Goal: Task Accomplishment & Management: Manage account settings

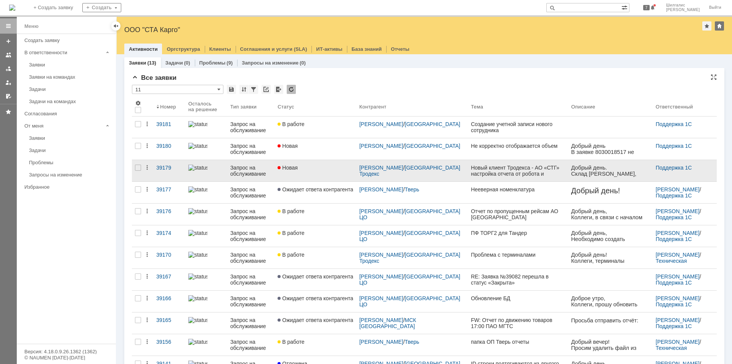
click at [322, 171] on link "Новая" at bounding box center [316, 170] width 82 height 21
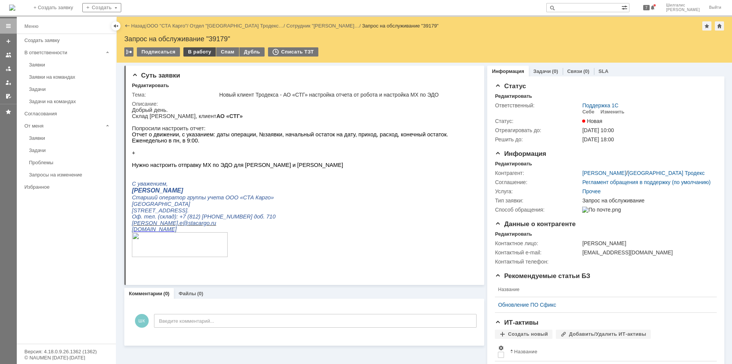
click at [202, 49] on div "В работу" at bounding box center [199, 51] width 32 height 9
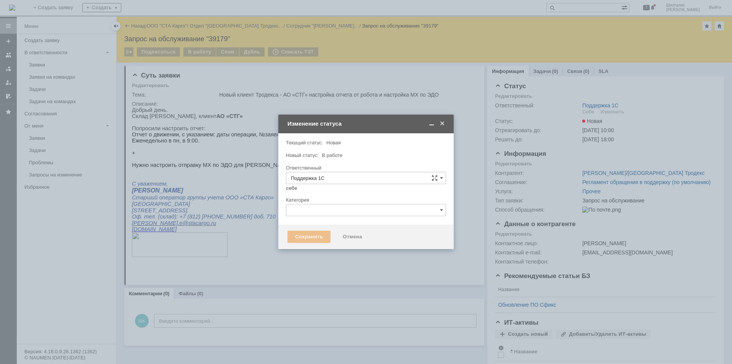
type input "[PERSON_NAME]"
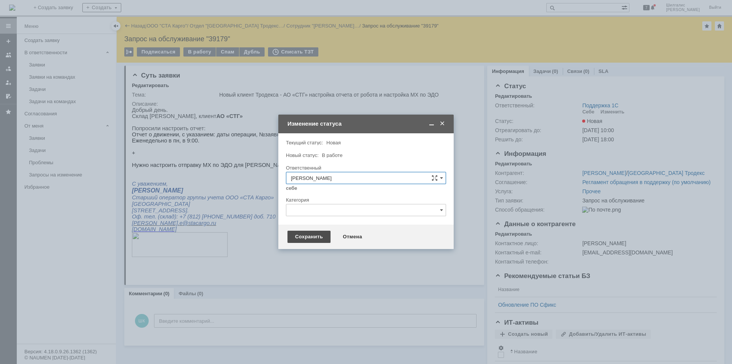
click at [314, 232] on div "Сохранить" at bounding box center [309, 236] width 43 height 12
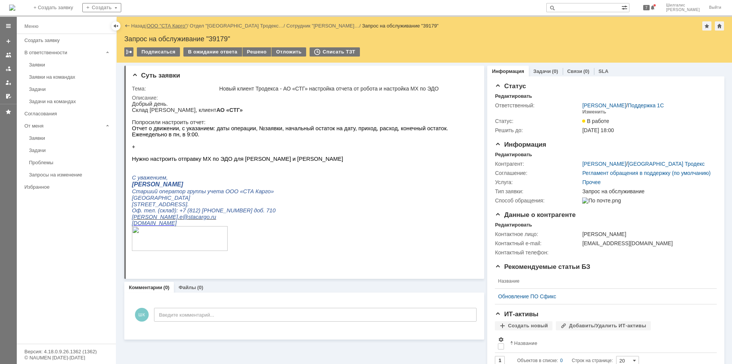
click at [179, 23] on link "ООО "СТА Карго"" at bounding box center [167, 26] width 40 height 6
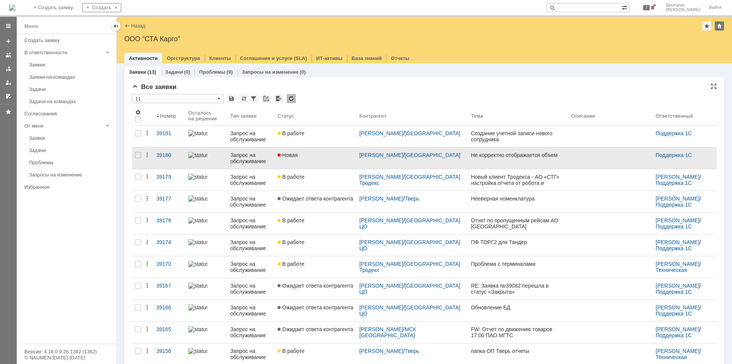
click at [318, 158] on link "Новая" at bounding box center [316, 157] width 82 height 21
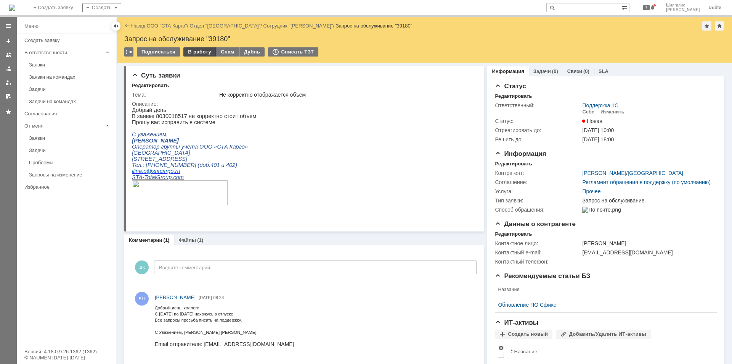
click at [203, 54] on div "В работу" at bounding box center [199, 51] width 32 height 9
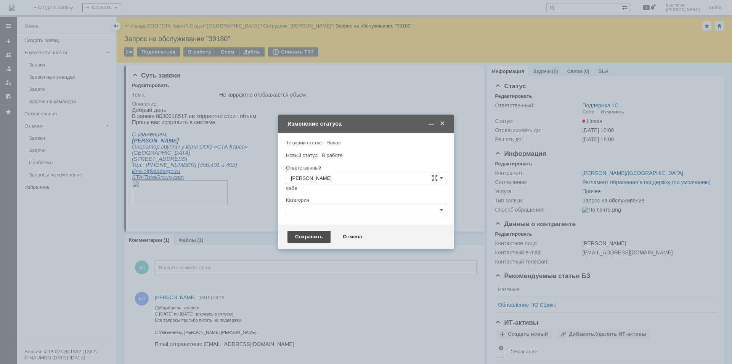
click at [314, 238] on div "Сохранить" at bounding box center [309, 236] width 43 height 12
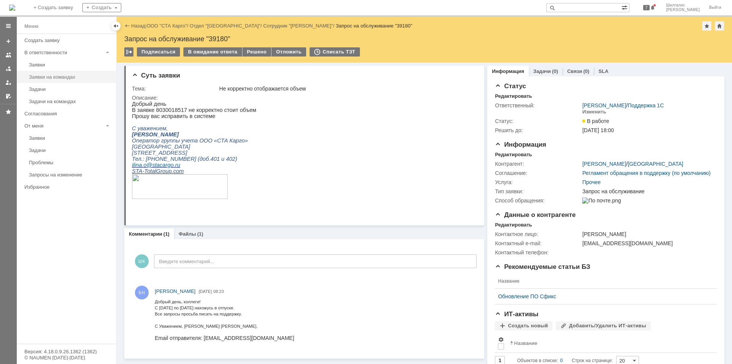
click at [46, 79] on div "Заявки на командах" at bounding box center [70, 77] width 82 height 6
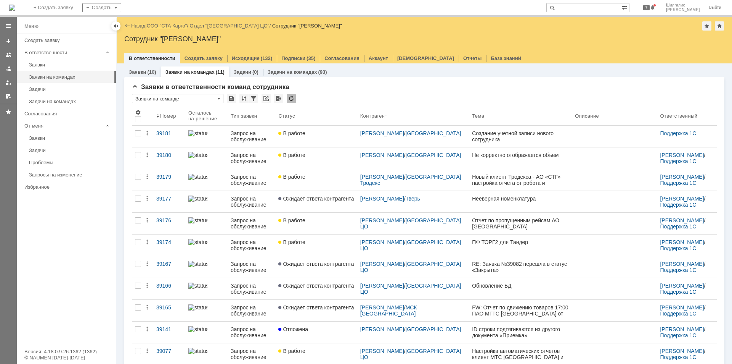
click at [169, 25] on link "ООО "СТА Карго"" at bounding box center [167, 26] width 40 height 6
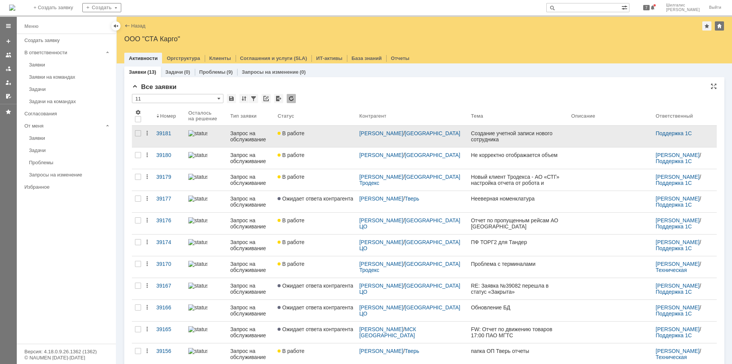
click at [329, 144] on link "В работе" at bounding box center [316, 135] width 82 height 21
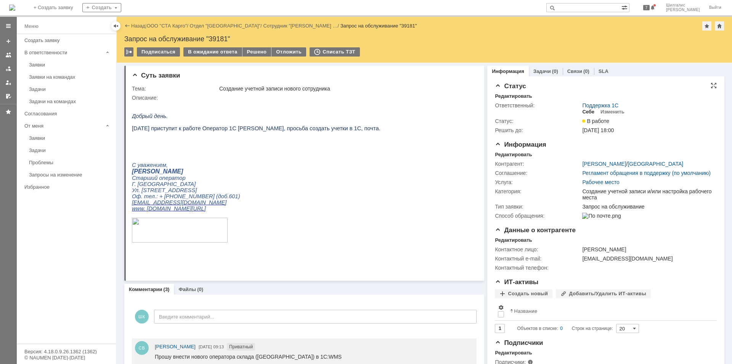
click at [584, 110] on div "Себе" at bounding box center [588, 112] width 12 height 6
click at [599, 69] on link "SLA" at bounding box center [604, 71] width 10 height 6
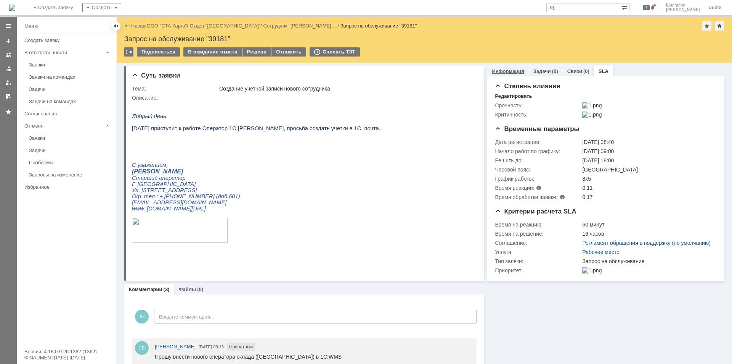
click at [504, 70] on link "Информация" at bounding box center [508, 71] width 32 height 6
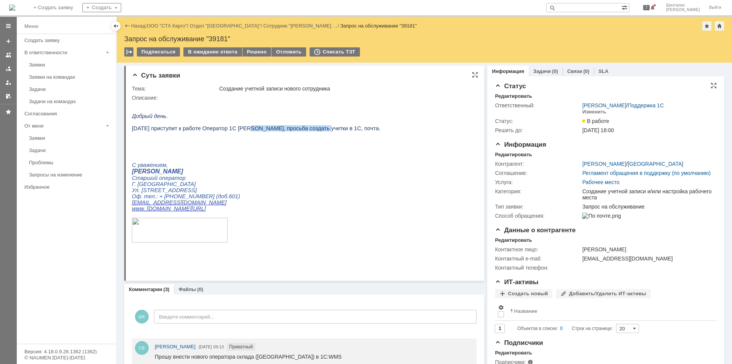
drag, startPoint x: 307, startPoint y: 131, endPoint x: 237, endPoint y: 129, distance: 70.2
click at [237, 129] on span "11.08.2025 приступит к работе Оператор 1С Ткаченко Наталья Валерьевна, просьба …" at bounding box center [256, 128] width 249 height 6
copy span "Ткаченко Наталья Валерьевна"
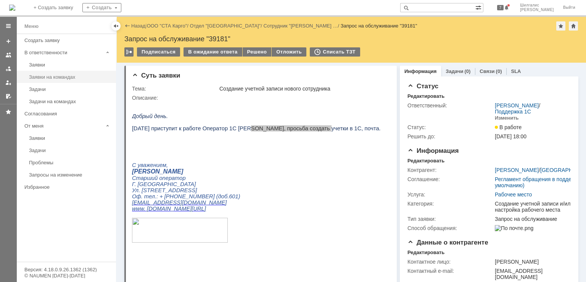
click at [60, 80] on link "Заявки на командах" at bounding box center [70, 77] width 88 height 12
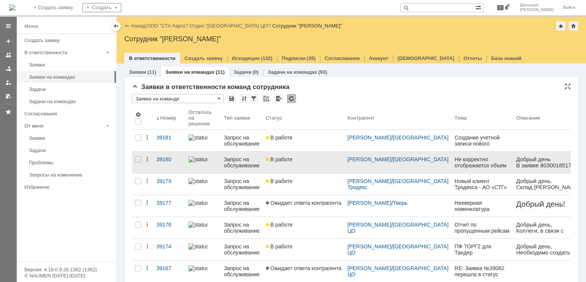
click at [303, 159] on div "В работе" at bounding box center [304, 159] width 76 height 6
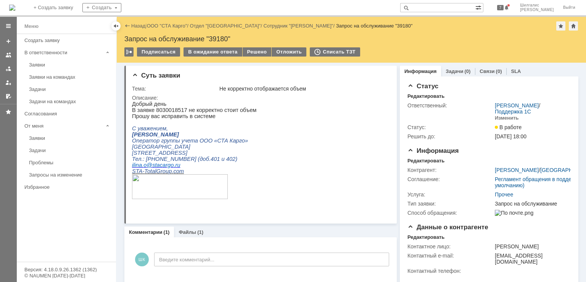
click at [162, 110] on p "В заявке 8030018517 не корректно стоит объем" at bounding box center [194, 110] width 124 height 6
copy p "8030018517"
click at [227, 51] on div "В ожидание ответа" at bounding box center [212, 51] width 58 height 9
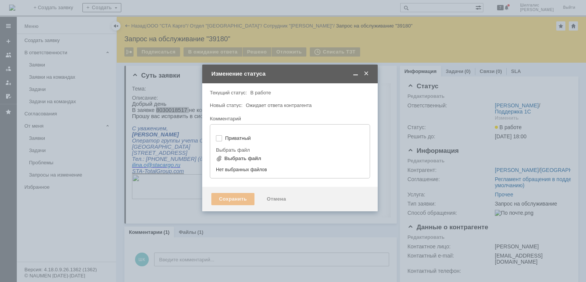
type input "[не указано]"
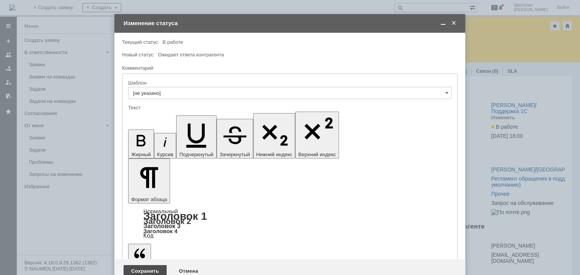
click at [145, 265] on div "Сохранить" at bounding box center [145, 271] width 43 height 12
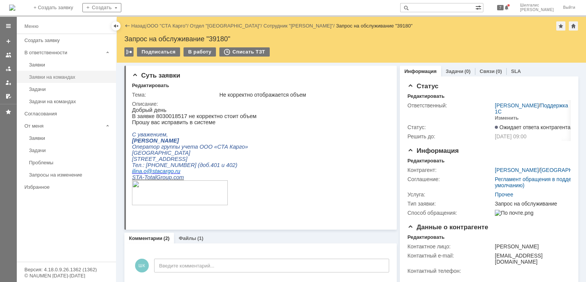
click at [64, 78] on div "Заявки на командах" at bounding box center [70, 77] width 82 height 6
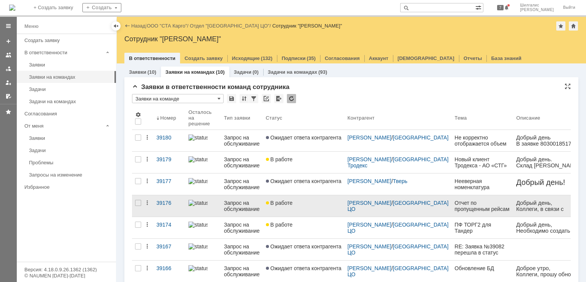
click at [300, 206] on link "В работе" at bounding box center [304, 205] width 82 height 21
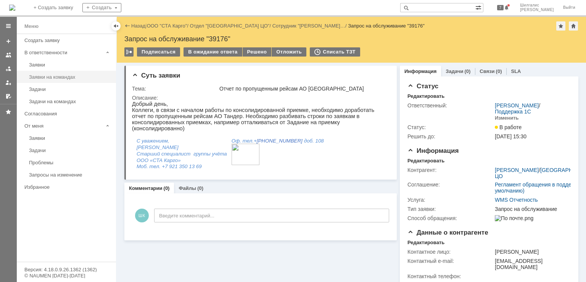
click at [68, 77] on div "Заявки на командах" at bounding box center [70, 77] width 82 height 6
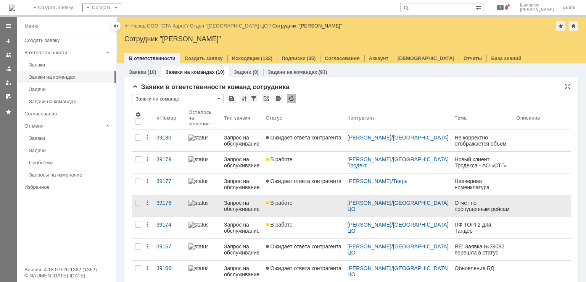
scroll to position [38, 0]
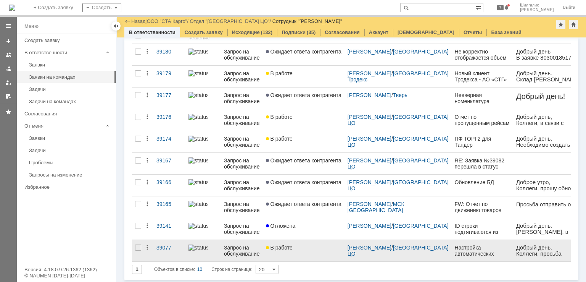
click at [306, 251] on link "В работе" at bounding box center [304, 250] width 82 height 21
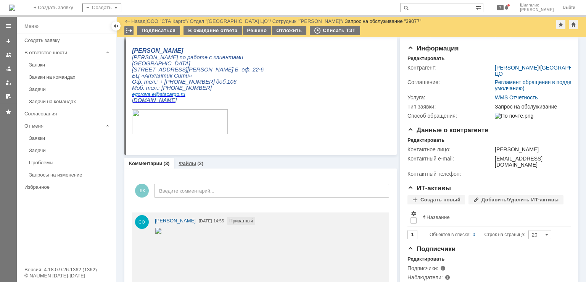
click at [195, 161] on div "Файлы (2)" at bounding box center [191, 163] width 25 height 5
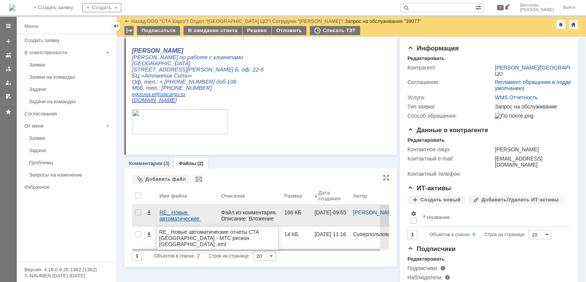
click at [182, 216] on div "RE_ Новые автоматические отчеты СТА Карго - МТС регион Екатеринбург .eml" at bounding box center [187, 215] width 56 height 12
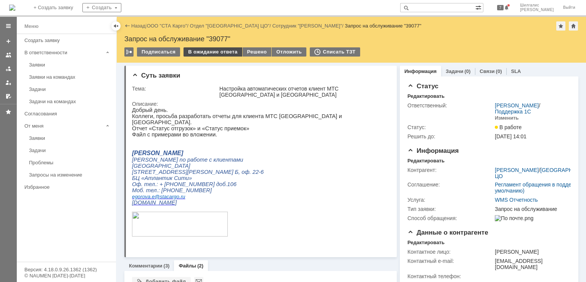
click at [214, 51] on div "В ожидание ответа" at bounding box center [212, 51] width 58 height 9
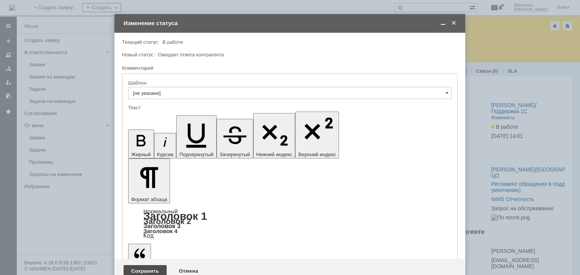
click at [142, 265] on div "Сохранить" at bounding box center [145, 271] width 43 height 12
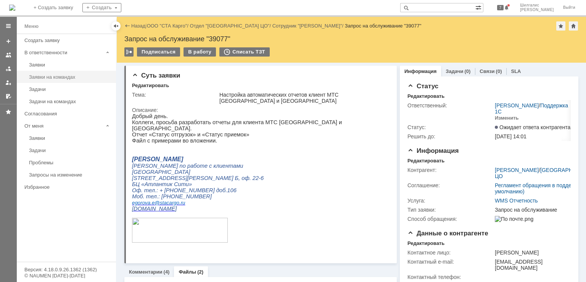
click at [66, 79] on div "Заявки на командах" at bounding box center [70, 77] width 82 height 6
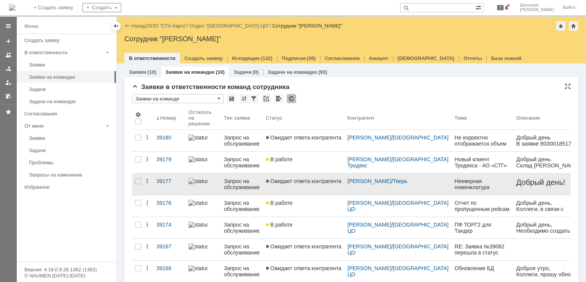
click at [307, 178] on span "Ожидает ответа контрагента" at bounding box center [304, 181] width 76 height 6
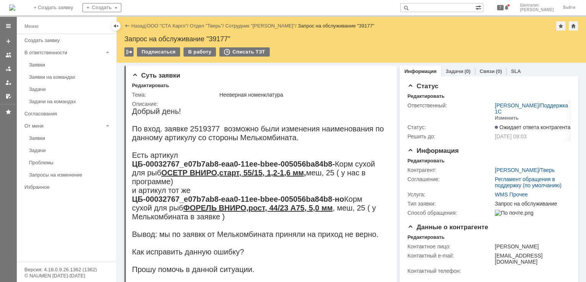
drag, startPoint x: 417, startPoint y: 167, endPoint x: 372, endPoint y: 26, distance: 147.2
click at [166, 25] on link "ООО "СТА Карго"" at bounding box center [167, 26] width 40 height 6
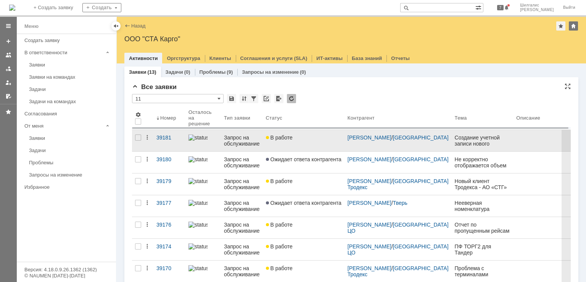
click at [294, 143] on link "В работе" at bounding box center [304, 140] width 82 height 21
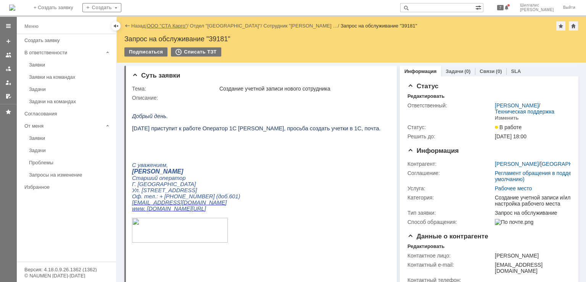
click at [178, 26] on link "ООО "СТА Карго"" at bounding box center [167, 26] width 40 height 6
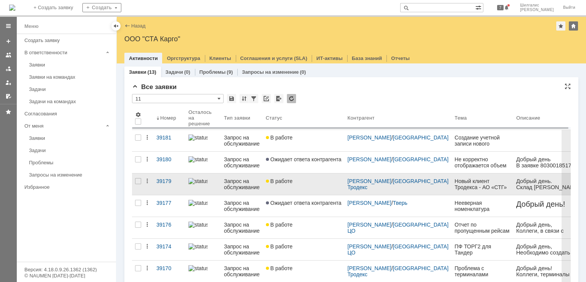
click at [318, 190] on link "В работе" at bounding box center [304, 183] width 82 height 21
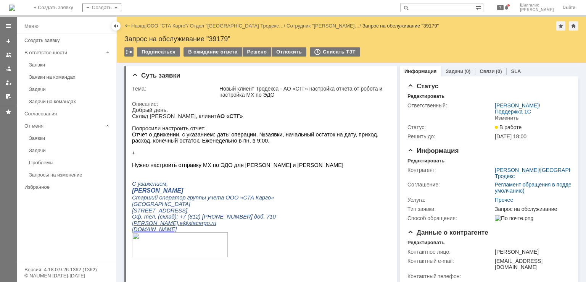
drag, startPoint x: 157, startPoint y: 190, endPoint x: 358, endPoint y: 204, distance: 201.5
click at [358, 201] on p "Старший оператор группы учета ООО «СТА Карго»" at bounding box center [258, 197] width 252 height 6
click at [210, 52] on div "В ожидание ответа" at bounding box center [212, 51] width 58 height 9
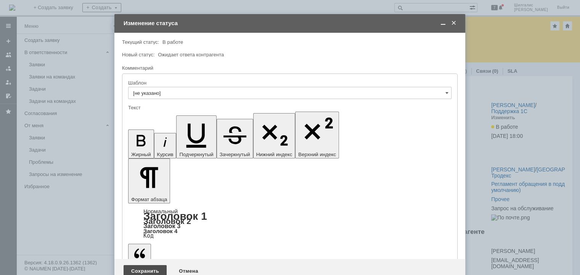
click at [138, 265] on div "Сохранить" at bounding box center [145, 271] width 43 height 12
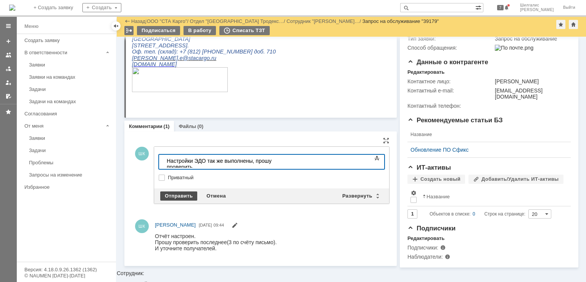
click at [172, 197] on div "Отправить" at bounding box center [178, 195] width 37 height 9
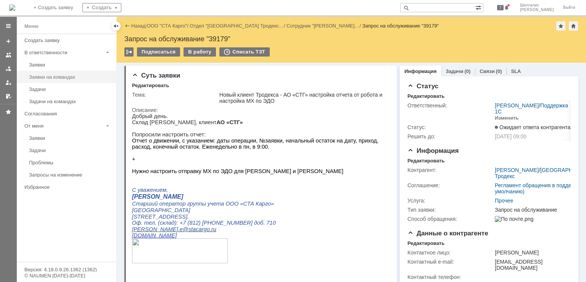
click at [64, 77] on div "Заявки на командах" at bounding box center [70, 77] width 82 height 6
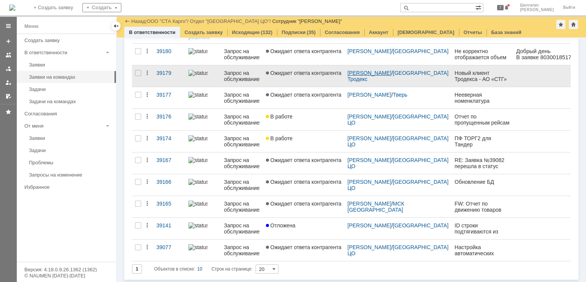
scroll to position [60, 0]
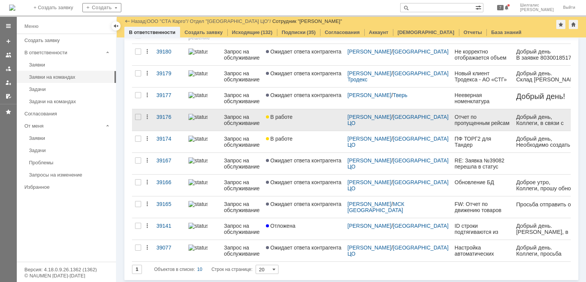
click at [308, 118] on div "В работе" at bounding box center [304, 117] width 76 height 6
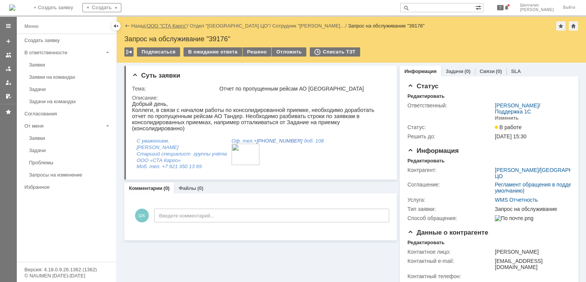
click at [173, 25] on link "ООО "СТА Карго"" at bounding box center [167, 26] width 40 height 6
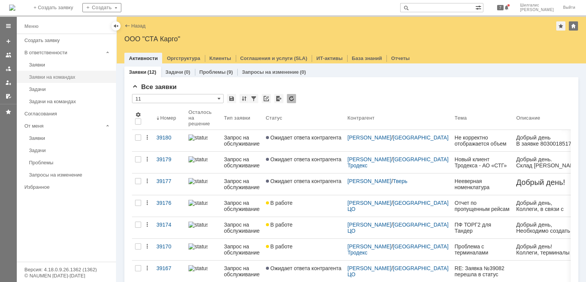
click at [58, 76] on div "Заявки на командах" at bounding box center [70, 77] width 82 height 6
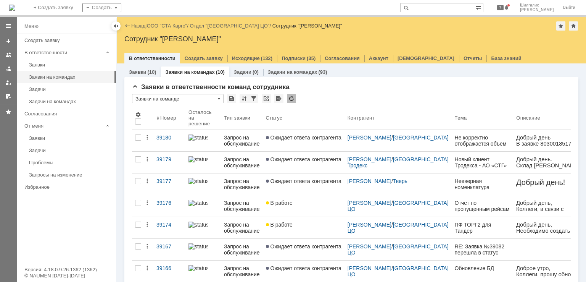
drag, startPoint x: 238, startPoint y: 160, endPoint x: 173, endPoint y: 26, distance: 149.3
click at [173, 26] on link "ООО "СТА Карго"" at bounding box center [167, 26] width 40 height 6
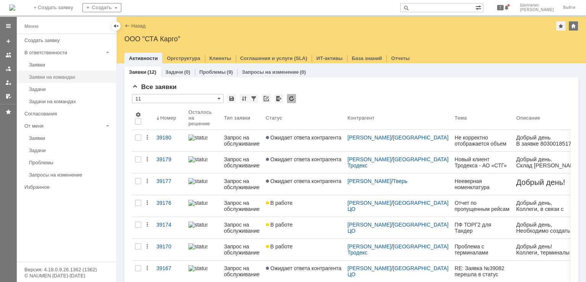
click at [48, 78] on div "Заявки на командах" at bounding box center [70, 77] width 82 height 6
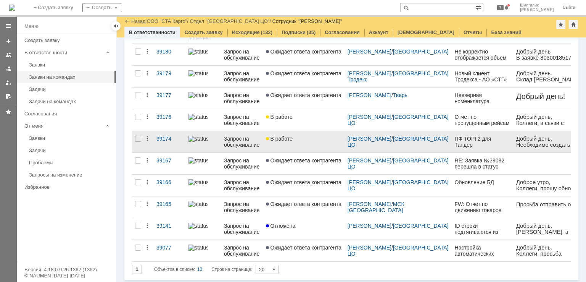
click at [286, 135] on span "В работе" at bounding box center [279, 138] width 27 height 6
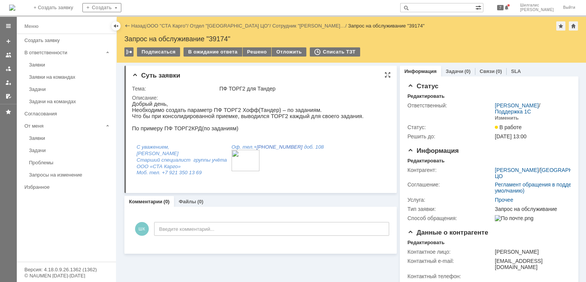
click at [195, 97] on div "Описание:" at bounding box center [260, 98] width 256 height 6
click at [162, 27] on link "ООО "СТА Карго"" at bounding box center [167, 26] width 40 height 6
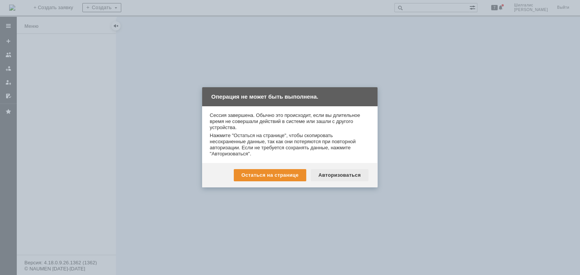
click at [351, 179] on div "Авторизоваться" at bounding box center [340, 175] width 58 height 12
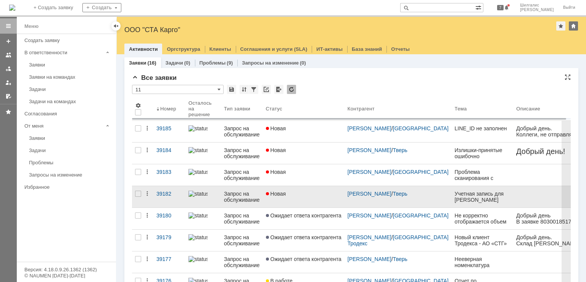
click at [294, 195] on div "Новая" at bounding box center [304, 193] width 76 height 6
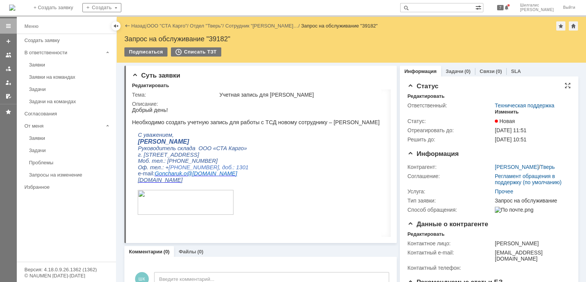
click at [505, 112] on div "Изменить" at bounding box center [507, 112] width 24 height 6
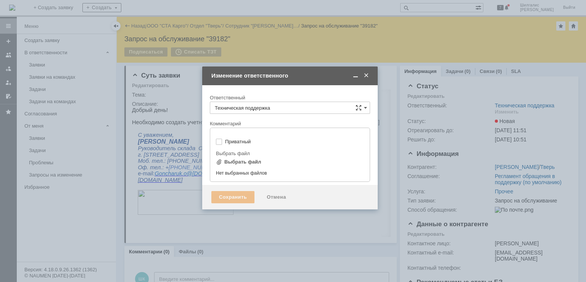
type input "[не указано]"
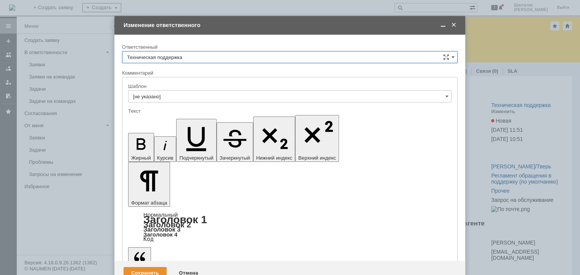
click at [196, 60] on input "Техническая поддержка" at bounding box center [290, 57] width 336 height 12
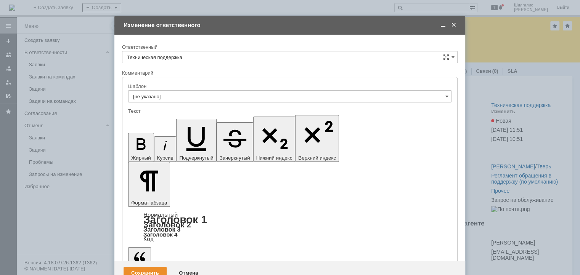
click at [159, 98] on span "[PERSON_NAME]" at bounding box center [290, 96] width 326 height 6
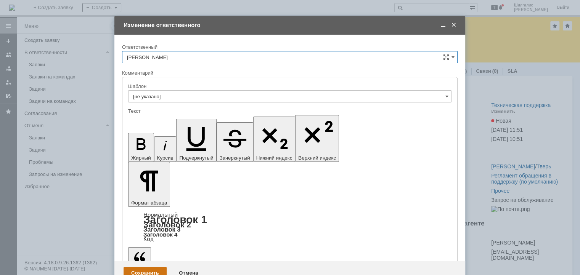
type input "[PERSON_NAME]"
click at [146, 267] on div "Сохранить" at bounding box center [145, 273] width 43 height 12
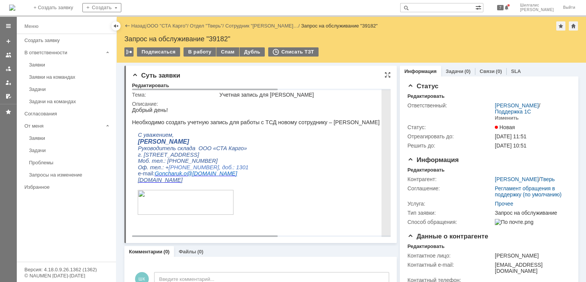
click at [340, 121] on p "Необходимо создать учетную запись для работы с ТСД новому сотруднику – [PERSON_…" at bounding box center [360, 122] width 457 height 6
click at [335, 125] on p "Необходимо создать учетную запись для работы с ТСД новому сотруднику – [PERSON_…" at bounding box center [360, 122] width 457 height 6
click at [315, 122] on p "Необходимо создать учетную запись для работы с ТСД новому сотруднику – [PERSON_…" at bounding box center [360, 122] width 457 height 6
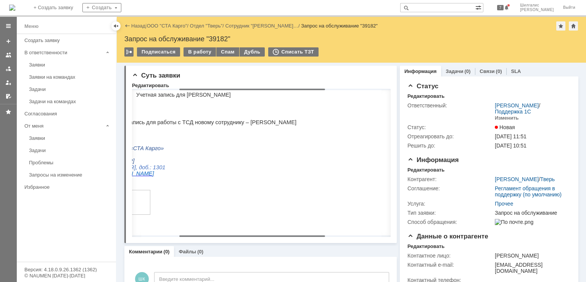
scroll to position [0, 85]
drag, startPoint x: 246, startPoint y: 236, endPoint x: 294, endPoint y: 236, distance: 47.7
click at [294, 236] on body "Идет загрузка, пожалуйста, подождите. На домашнюю + Создать заявку Создать 7 [P…" at bounding box center [293, 141] width 586 height 282
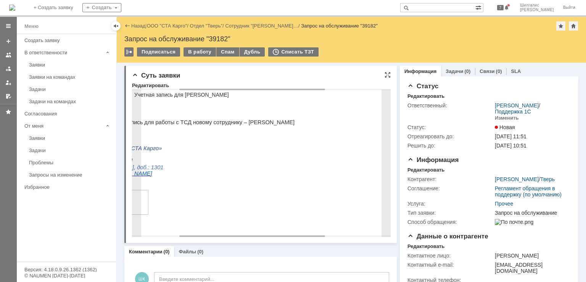
drag, startPoint x: 328, startPoint y: 124, endPoint x: 231, endPoint y: 124, distance: 97.7
click at [231, 124] on p "Необходимо создать учетную запись для работы с ТСД новому сотруднику – [PERSON_…" at bounding box center [275, 122] width 457 height 6
copy p "[PERSON_NAME]"
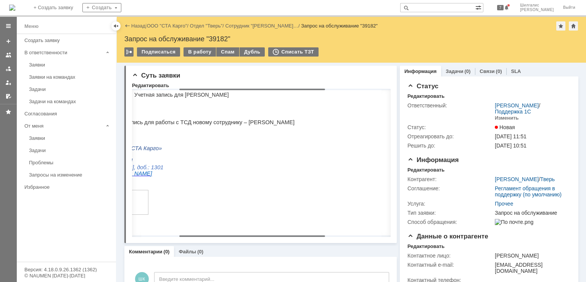
scroll to position [0, 0]
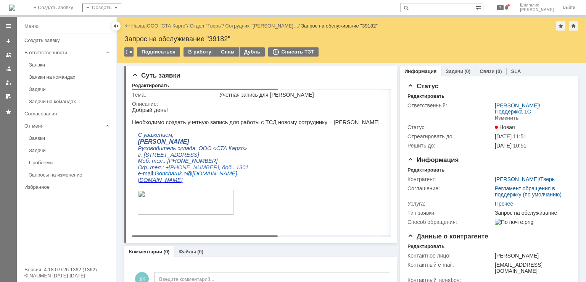
drag, startPoint x: 302, startPoint y: 234, endPoint x: 208, endPoint y: 222, distance: 94.6
click at [208, 222] on body "Идет загрузка, пожалуйста, подождите. На домашнюю + Создать заявку Создать 7 [P…" at bounding box center [293, 141] width 586 height 282
click at [197, 52] on div "В работу" at bounding box center [199, 51] width 32 height 9
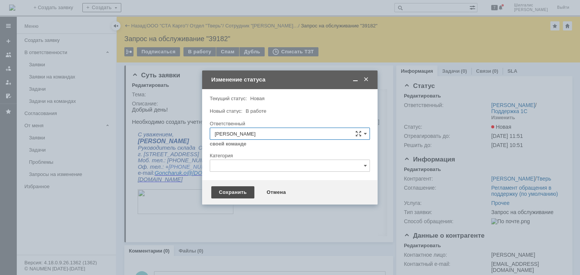
click at [236, 193] on div "Сохранить" at bounding box center [232, 193] width 43 height 12
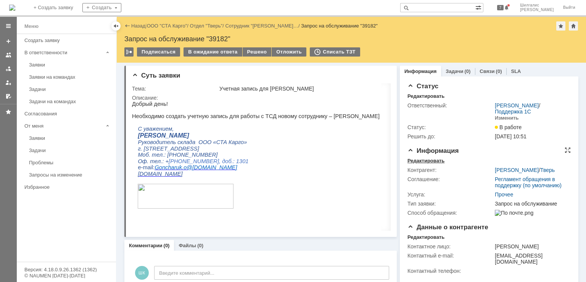
click at [421, 161] on div "Редактировать" at bounding box center [425, 161] width 37 height 6
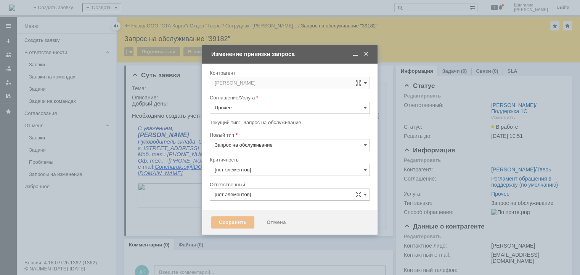
scroll to position [6, 0]
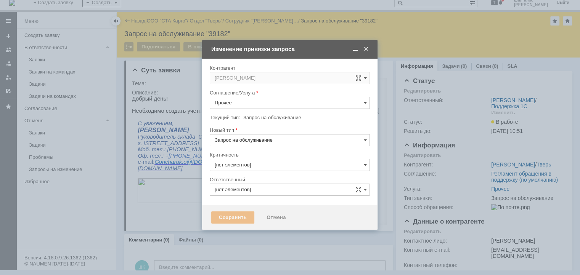
type input "3. Низкая"
type input "[PERSON_NAME]"
type input "[не указано]"
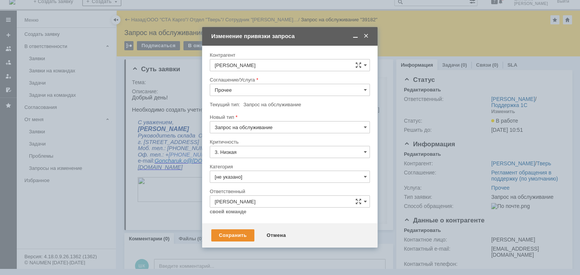
click at [246, 91] on input "Прочее" at bounding box center [290, 90] width 160 height 12
click at [254, 158] on span "WMS Прочее" at bounding box center [290, 159] width 150 height 6
type input "WMS Прочее"
click at [235, 238] on div "Сохранить" at bounding box center [232, 236] width 43 height 12
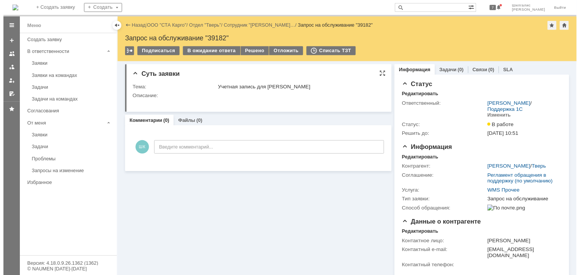
scroll to position [0, 0]
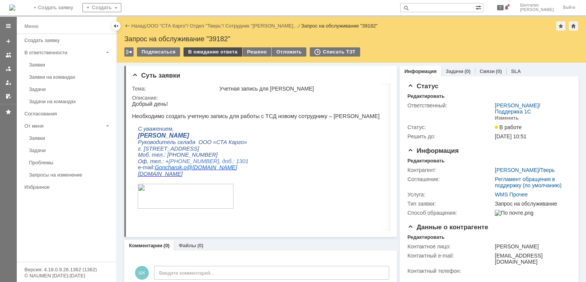
click at [209, 52] on div "В ожидание ответа" at bounding box center [212, 51] width 58 height 9
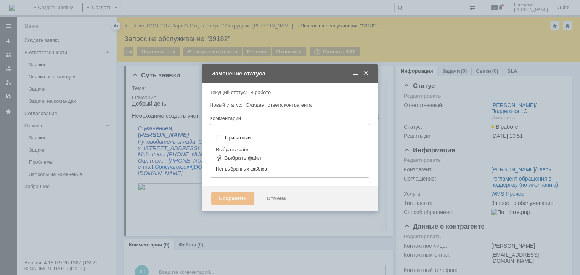
type input "[не указано]"
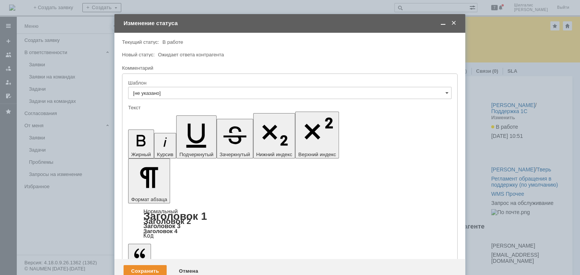
click at [139, 265] on div "Сохранить" at bounding box center [145, 271] width 43 height 12
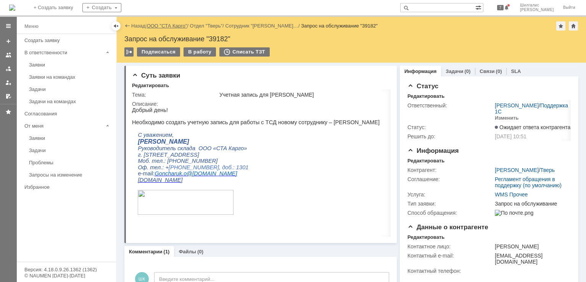
click at [159, 25] on link "ООО "СТА Карго"" at bounding box center [167, 26] width 40 height 6
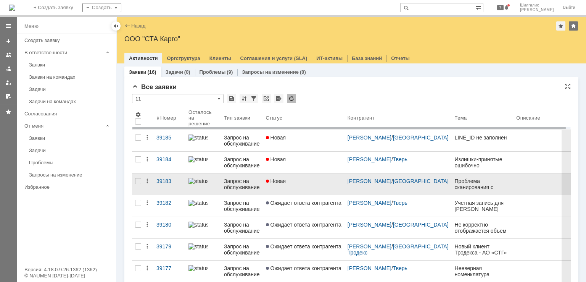
click at [305, 185] on link "Новая" at bounding box center [304, 183] width 82 height 21
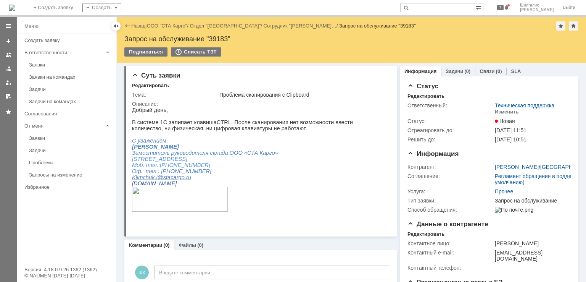
click at [169, 23] on link "ООО "СТА Карго"" at bounding box center [167, 26] width 40 height 6
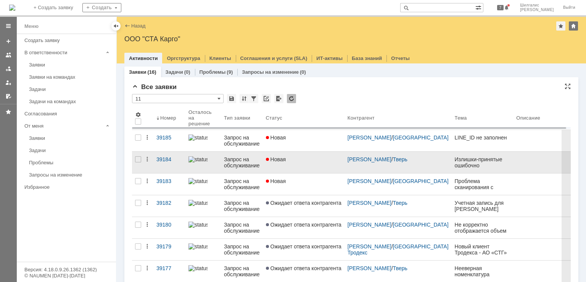
click at [282, 164] on link "Новая" at bounding box center [304, 161] width 82 height 21
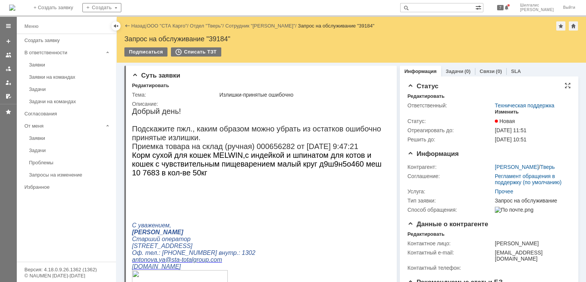
click at [499, 109] on div "Изменить" at bounding box center [507, 112] width 24 height 6
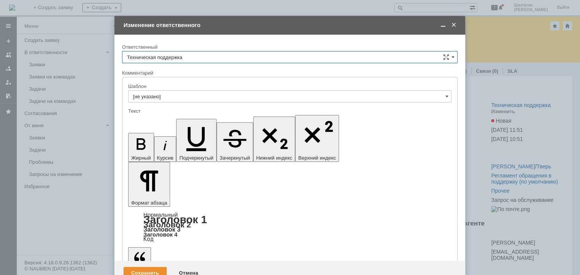
click at [195, 57] on input "Техническая поддержка" at bounding box center [290, 57] width 336 height 12
click at [178, 96] on span "[PERSON_NAME]" at bounding box center [290, 96] width 326 height 6
type input "[PERSON_NAME]"
click at [140, 267] on div "Сохранить" at bounding box center [145, 273] width 43 height 12
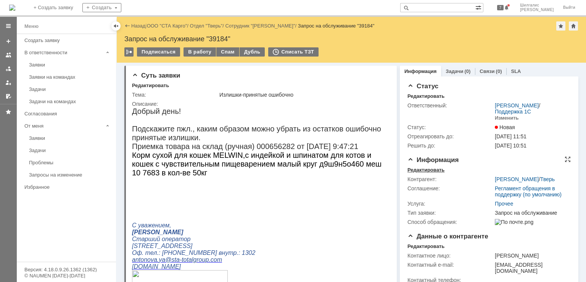
click at [426, 168] on div "Редактировать" at bounding box center [425, 170] width 37 height 6
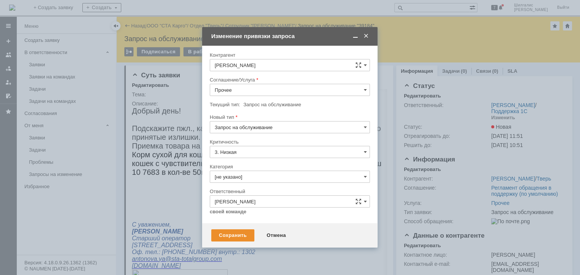
click at [248, 91] on input "Прочее" at bounding box center [290, 90] width 160 height 12
click at [252, 132] on span "WMS Приёмка" at bounding box center [290, 134] width 150 height 6
type input "WMS Приёмка"
click at [232, 236] on div "Сохранить" at bounding box center [232, 236] width 43 height 12
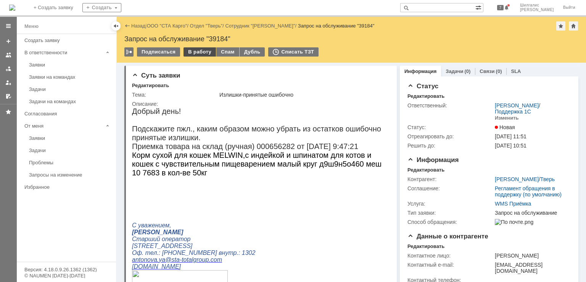
click at [197, 51] on div "В работу" at bounding box center [199, 51] width 32 height 9
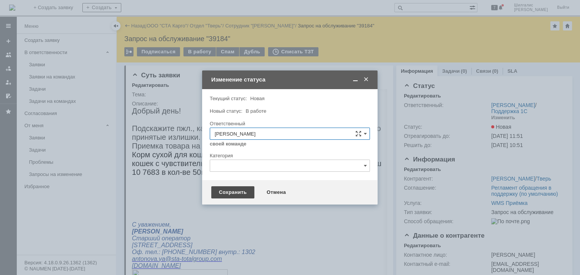
click at [231, 192] on div "Сохранить" at bounding box center [232, 193] width 43 height 12
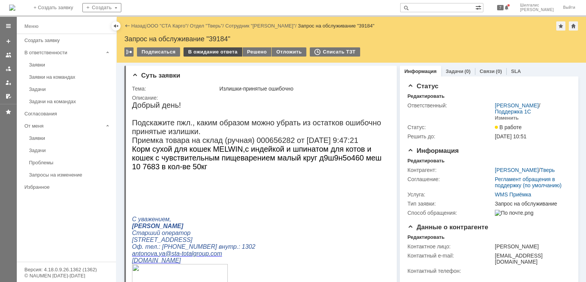
click at [207, 51] on div "В ожидание ответа" at bounding box center [212, 51] width 58 height 9
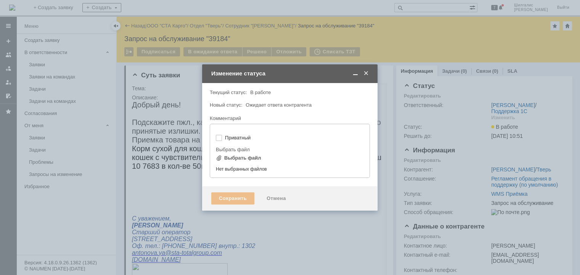
type input "[не указано]"
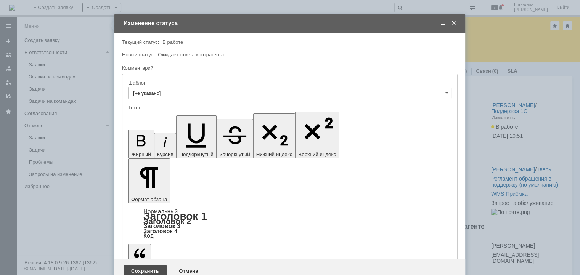
click at [143, 265] on div "Сохранить" at bounding box center [145, 271] width 43 height 12
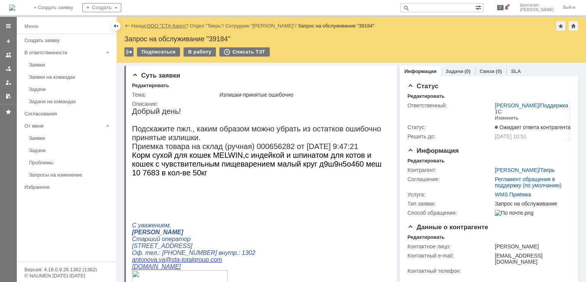
click at [174, 27] on link "ООО "СТА Карго"" at bounding box center [167, 26] width 40 height 6
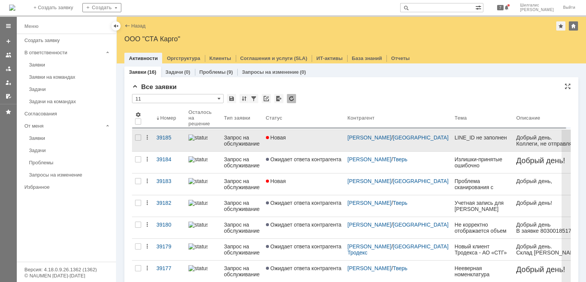
click at [293, 143] on link "Новая" at bounding box center [304, 140] width 82 height 21
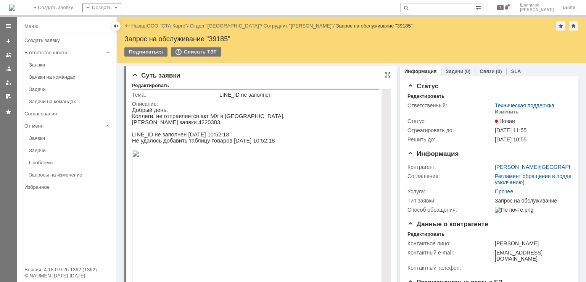
click at [179, 122] on p "[PERSON_NAME] заявки 4220383." at bounding box center [265, 122] width 267 height 6
copy p "4220383"
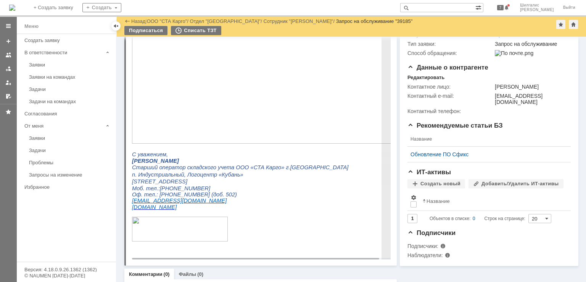
scroll to position [63, 0]
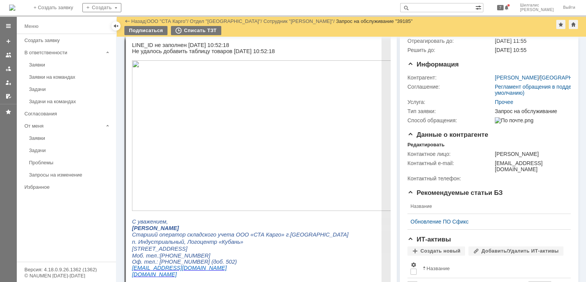
click at [199, 114] on img at bounding box center [265, 135] width 267 height 150
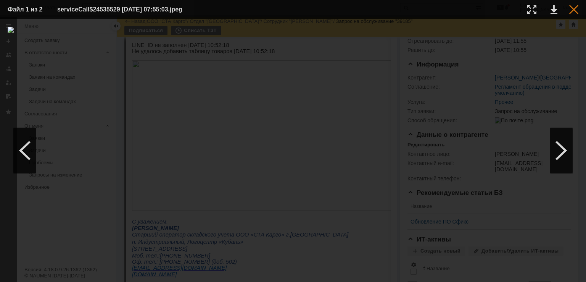
click at [573, 9] on div at bounding box center [573, 9] width 9 height 9
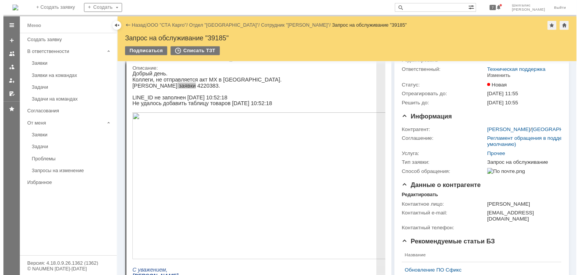
scroll to position [0, 0]
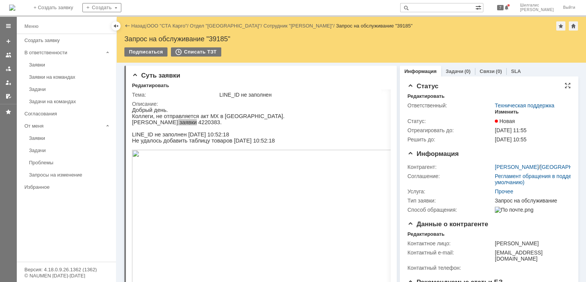
click at [498, 110] on div "Изменить" at bounding box center [507, 112] width 24 height 6
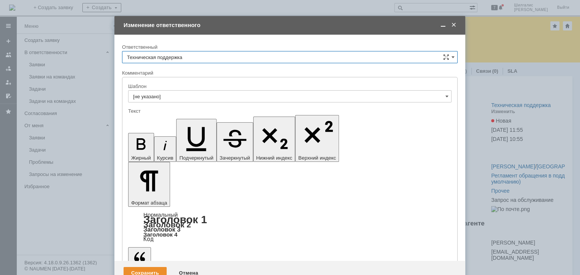
click at [198, 58] on input "Техническая поддержка" at bounding box center [290, 57] width 336 height 12
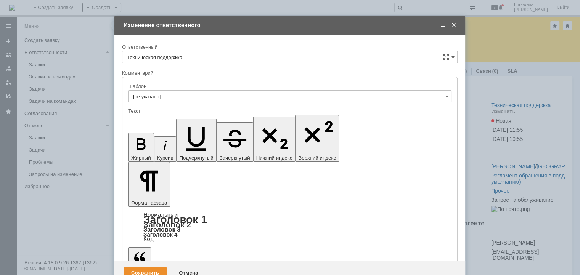
click at [169, 98] on span "[PERSON_NAME]" at bounding box center [290, 96] width 326 height 6
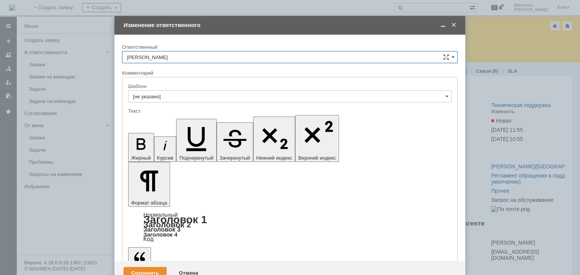
type input "[PERSON_NAME]"
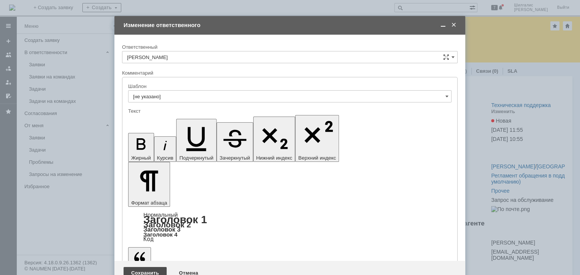
click at [144, 267] on div "Сохранить" at bounding box center [145, 273] width 43 height 12
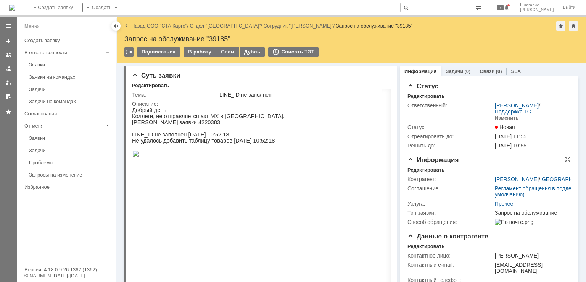
click at [427, 170] on div "Редактировать" at bounding box center [425, 170] width 37 height 6
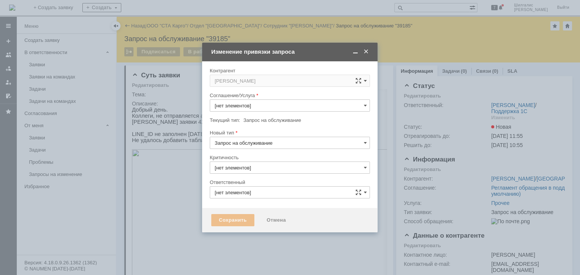
type input "3. Низкая"
type input "[не указано]"
type input "[PERSON_NAME]"
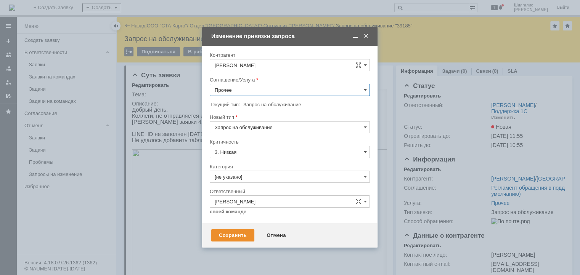
click at [263, 88] on input "Прочее" at bounding box center [290, 90] width 160 height 12
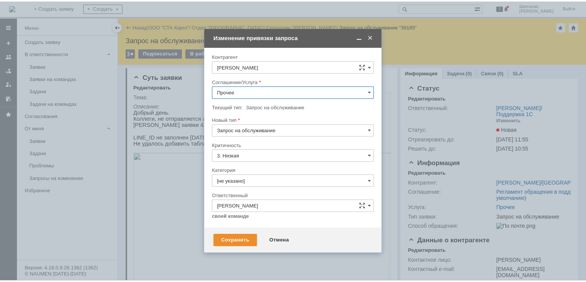
scroll to position [114, 0]
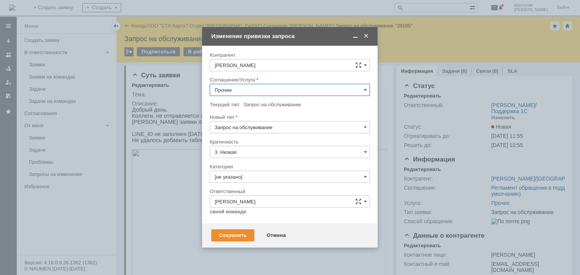
click at [247, 176] on span "WMS Отгрузка" at bounding box center [290, 178] width 150 height 6
type input "WMS Отгрузка"
click at [238, 234] on div "Сохранить" at bounding box center [232, 236] width 43 height 12
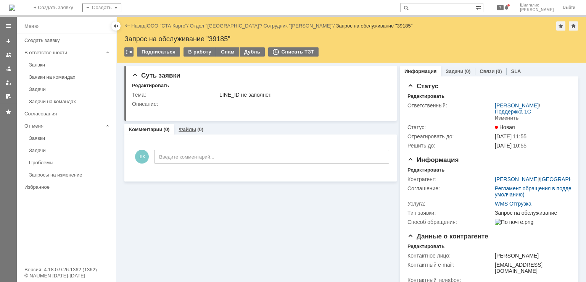
scroll to position [0, 0]
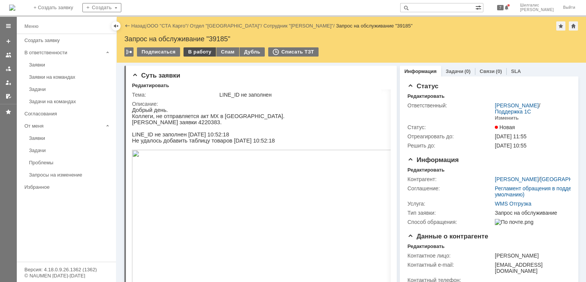
click at [201, 51] on div "В работу" at bounding box center [199, 51] width 32 height 9
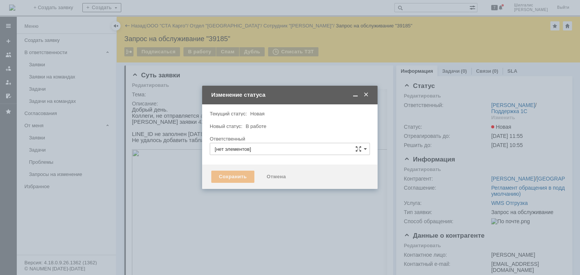
type input "[PERSON_NAME]"
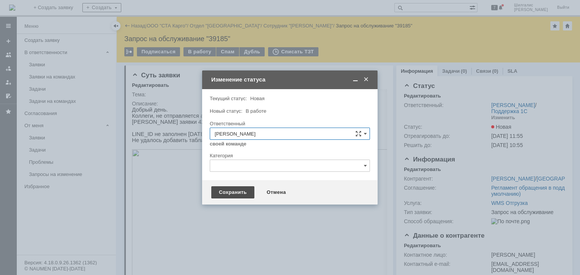
click at [235, 196] on div "Сохранить" at bounding box center [232, 193] width 43 height 12
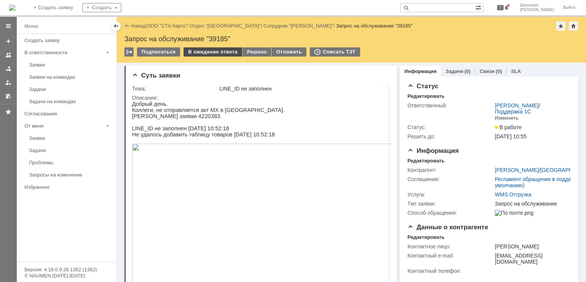
click at [198, 51] on div "В ожидание ответа" at bounding box center [212, 51] width 58 height 9
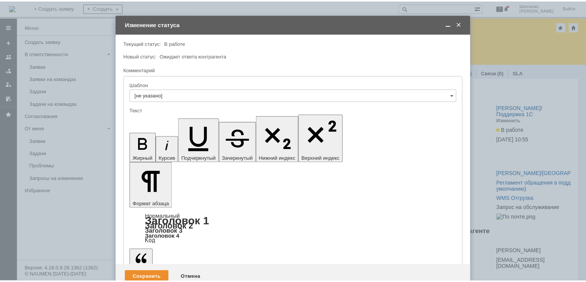
scroll to position [63, 2]
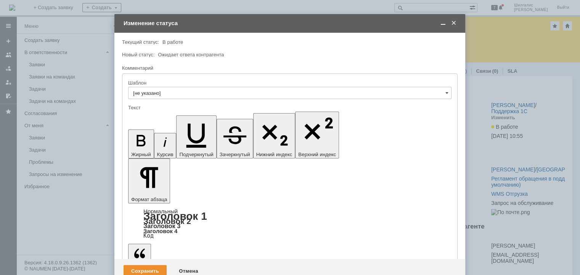
drag, startPoint x: 243, startPoint y: 2119, endPoint x: 218, endPoint y: 2120, distance: 25.6
click at [145, 265] on div "Сохранить" at bounding box center [145, 271] width 43 height 12
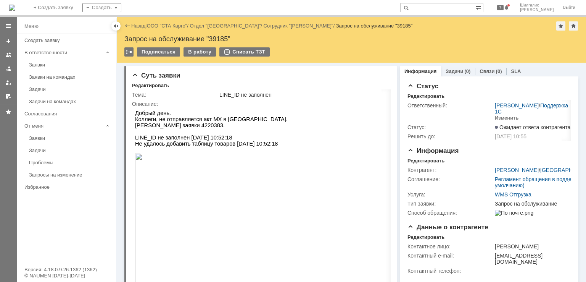
scroll to position [0, 0]
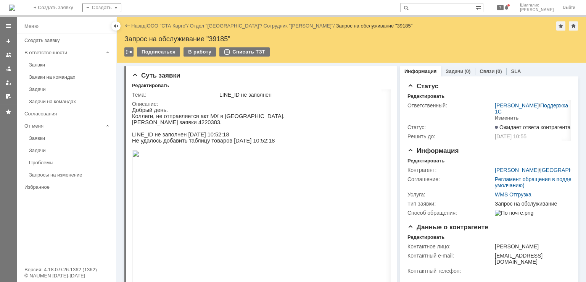
click at [169, 25] on link "ООО "СТА Карго"" at bounding box center [167, 26] width 40 height 6
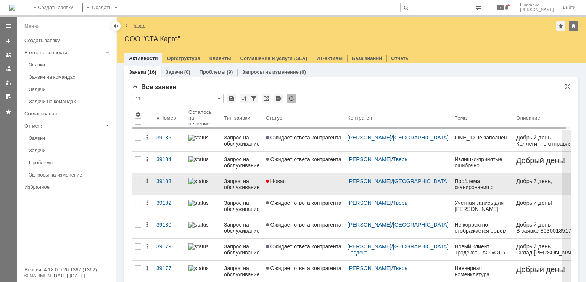
click at [312, 184] on link "Новая" at bounding box center [304, 183] width 82 height 21
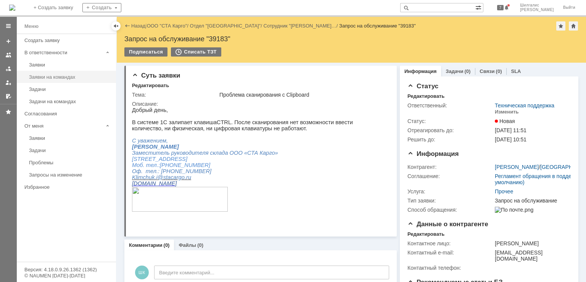
click at [63, 77] on div "Заявки на командах" at bounding box center [70, 77] width 82 height 6
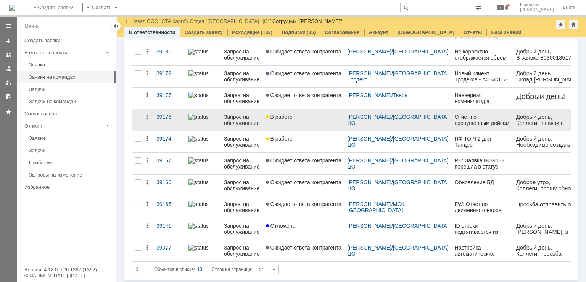
scroll to position [125, 0]
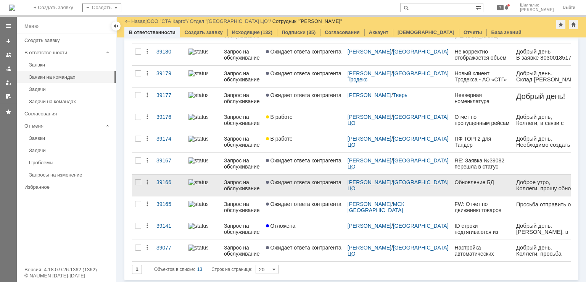
click at [288, 179] on span "Ожидает ответа контрагента" at bounding box center [304, 182] width 76 height 6
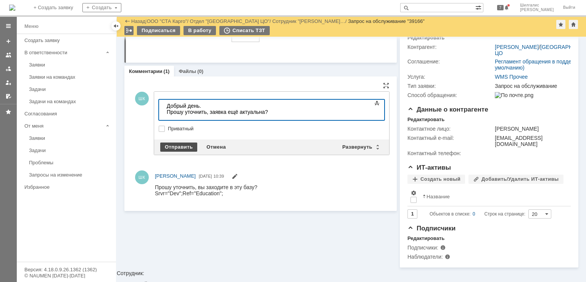
click at [175, 146] on div "Отправить" at bounding box center [178, 146] width 37 height 9
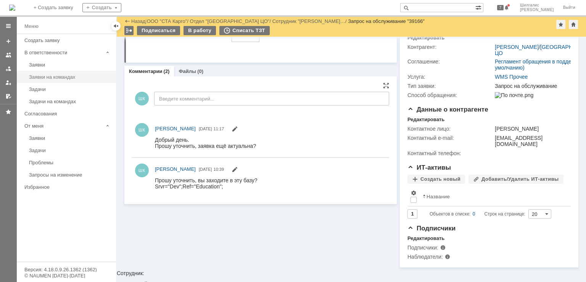
click at [69, 80] on link "Заявки на командах" at bounding box center [70, 77] width 88 height 12
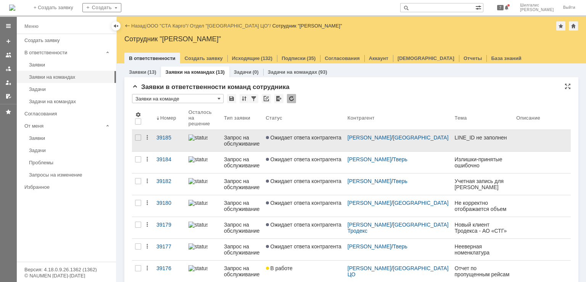
click at [282, 137] on span "Ожидает ответа контрагента" at bounding box center [304, 137] width 76 height 6
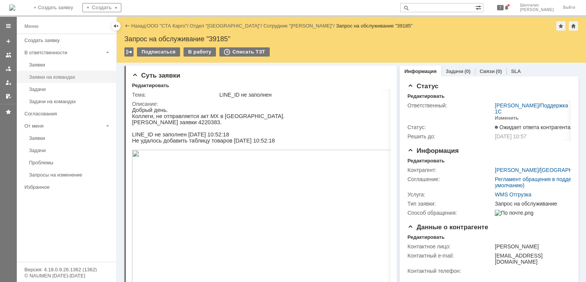
click at [63, 77] on div "Заявки на командах" at bounding box center [70, 77] width 82 height 6
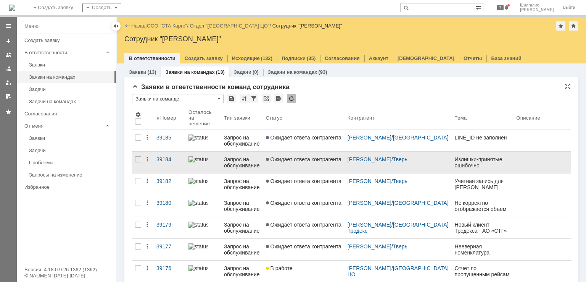
click at [304, 156] on span "Ожидает ответа контрагента" at bounding box center [304, 159] width 76 height 6
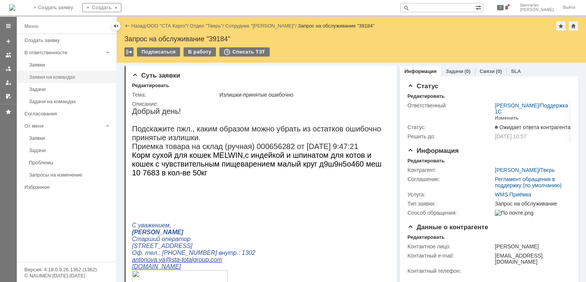
click at [46, 74] on div "Заявки на командах" at bounding box center [70, 77] width 82 height 6
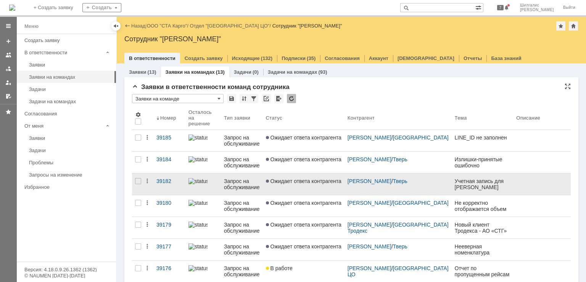
click at [291, 181] on span "Ожидает ответа контрагента" at bounding box center [304, 181] width 76 height 6
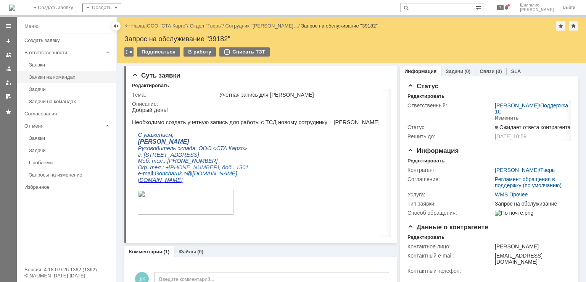
click at [53, 74] on div "Заявки на командах" at bounding box center [70, 77] width 82 height 6
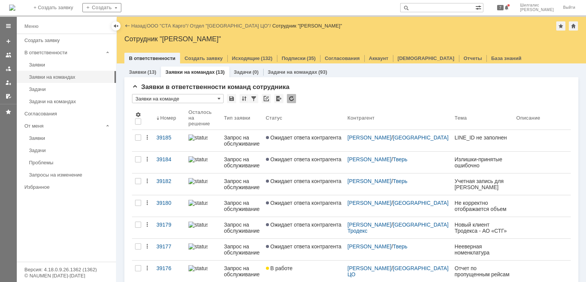
click at [309, 213] on link "Ожидает ответа контрагента" at bounding box center [304, 205] width 82 height 21
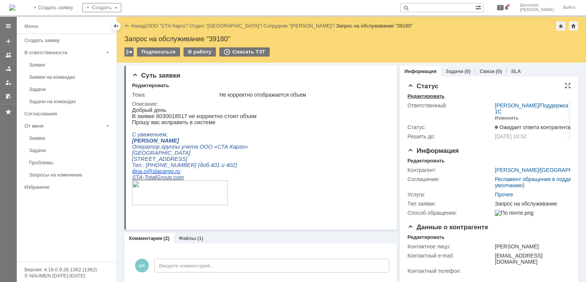
click at [428, 97] on div "Редактировать" at bounding box center [425, 96] width 37 height 6
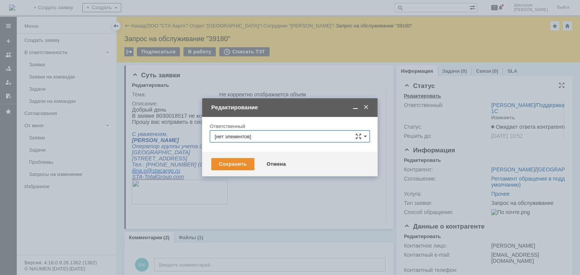
type input "[PERSON_NAME]"
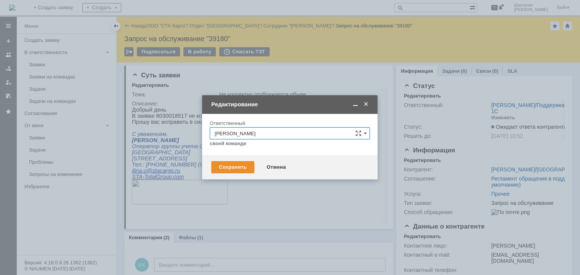
click at [366, 103] on span at bounding box center [366, 104] width 8 height 7
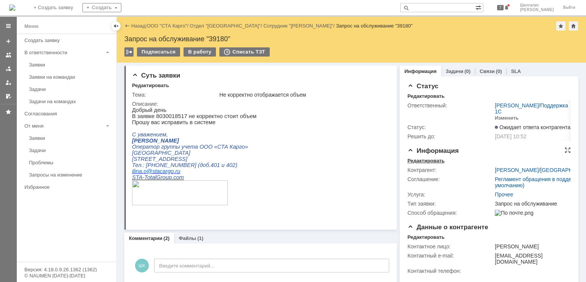
click at [425, 162] on div "Редактировать" at bounding box center [425, 161] width 37 height 6
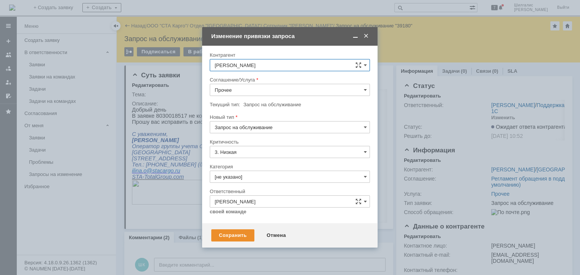
click at [261, 89] on input "Прочее" at bounding box center [290, 90] width 160 height 12
click at [246, 133] on span "WMS Приёмка" at bounding box center [290, 134] width 150 height 6
type input "WMS Приёмка"
click at [236, 231] on div "Сохранить" at bounding box center [232, 236] width 43 height 12
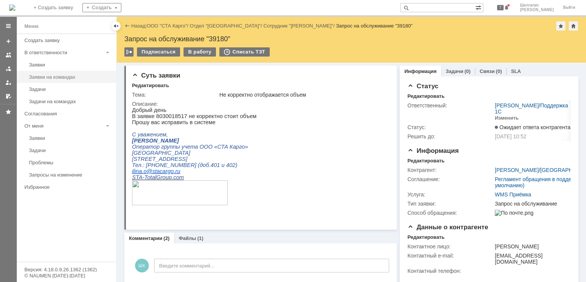
click at [73, 77] on div "Заявки на командах" at bounding box center [70, 77] width 82 height 6
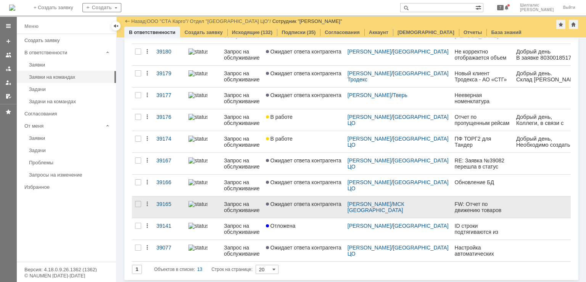
click at [295, 209] on link "Ожидает ответа контрагента" at bounding box center [304, 206] width 82 height 21
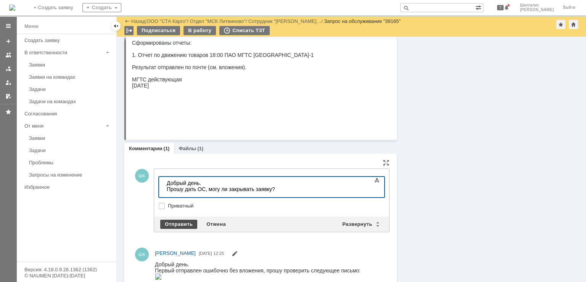
click at [180, 223] on div "Отправить" at bounding box center [178, 223] width 37 height 9
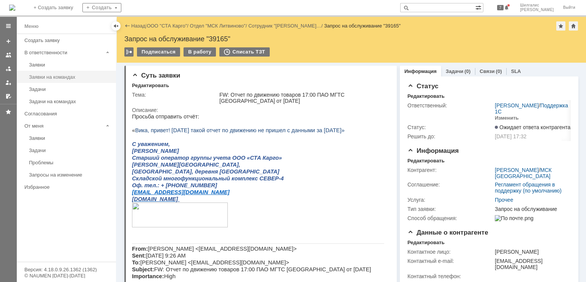
click at [63, 77] on div "Заявки на командах" at bounding box center [70, 77] width 82 height 6
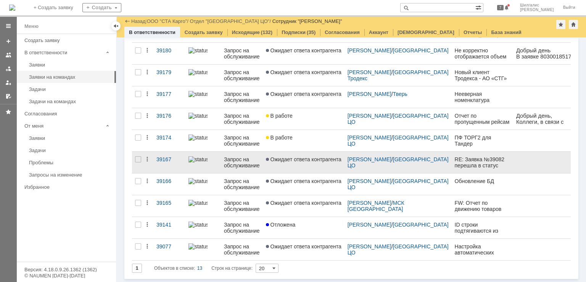
scroll to position [125, 0]
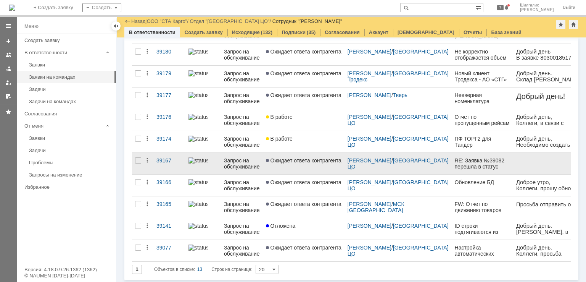
click at [308, 170] on link "Ожидает ответа контрагента" at bounding box center [304, 163] width 82 height 21
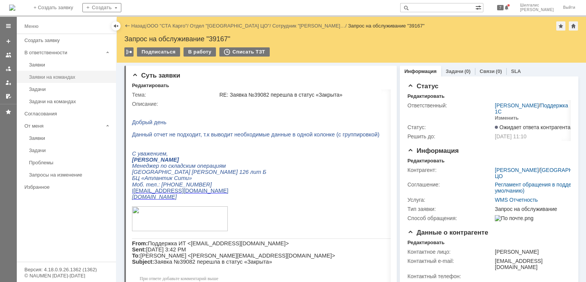
click at [66, 76] on div "Заявки на командах" at bounding box center [70, 77] width 82 height 6
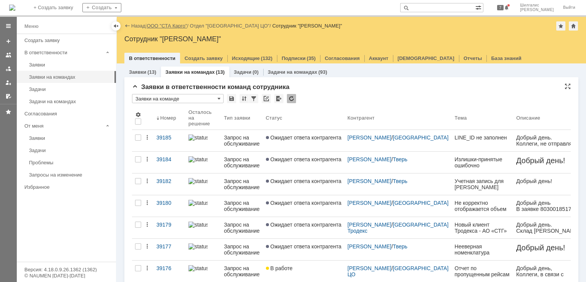
click at [163, 27] on link "ООО "СТА Карго"" at bounding box center [167, 26] width 40 height 6
